Goal: Find contact information: Find contact information

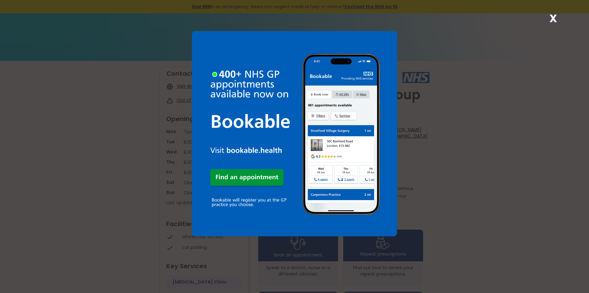
click at [553, 21] on strong "X" at bounding box center [554, 18] width 8 height 15
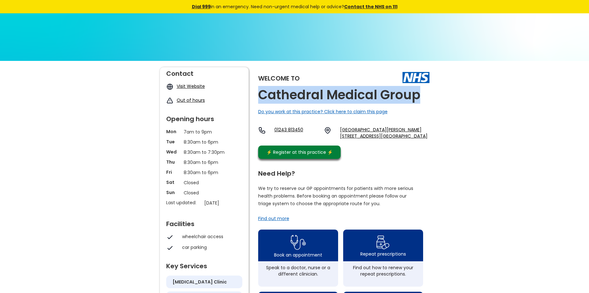
drag, startPoint x: 424, startPoint y: 95, endPoint x: 260, endPoint y: 93, distance: 164.7
click at [260, 93] on div "Welcome to Cathedral Medical Group Do you work at this practice? Click here to …" at bounding box center [343, 114] width 171 height 95
copy h2 "Cathedral Medical Group"
drag, startPoint x: 337, startPoint y: 129, endPoint x: 411, endPoint y: 135, distance: 74.8
click at [411, 135] on div "01243 813450 [GEOGRAPHIC_DATA][PERSON_NAME][STREET_ADDRESS][GEOGRAPHIC_DATA]" at bounding box center [343, 133] width 171 height 13
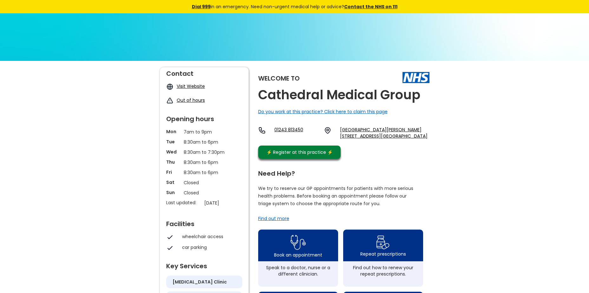
drag, startPoint x: 411, startPoint y: 135, endPoint x: 322, endPoint y: 129, distance: 90.0
drag, startPoint x: 322, startPoint y: 129, endPoint x: 360, endPoint y: 116, distance: 40.8
click at [360, 116] on div "Welcome to Cathedral Medical Group Do you work at this practice? Click here to …" at bounding box center [343, 114] width 171 height 95
drag, startPoint x: 340, startPoint y: 125, endPoint x: 413, endPoint y: 136, distance: 74.4
click at [413, 136] on div "Welcome to Cathedral Medical Group Do you work at this practice? Click here to …" at bounding box center [343, 114] width 171 height 95
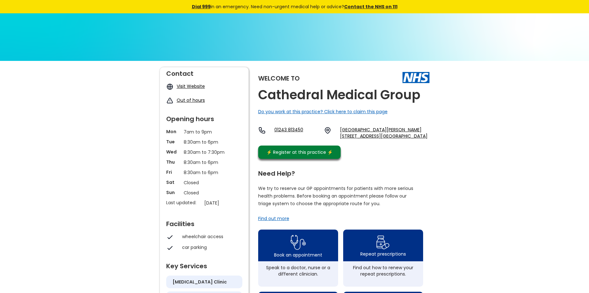
drag, startPoint x: 413, startPoint y: 136, endPoint x: 404, endPoint y: 135, distance: 9.5
copy link "[GEOGRAPHIC_DATA][PERSON_NAME][STREET_ADDRESS],"
